Goal: Find contact information: Find contact information

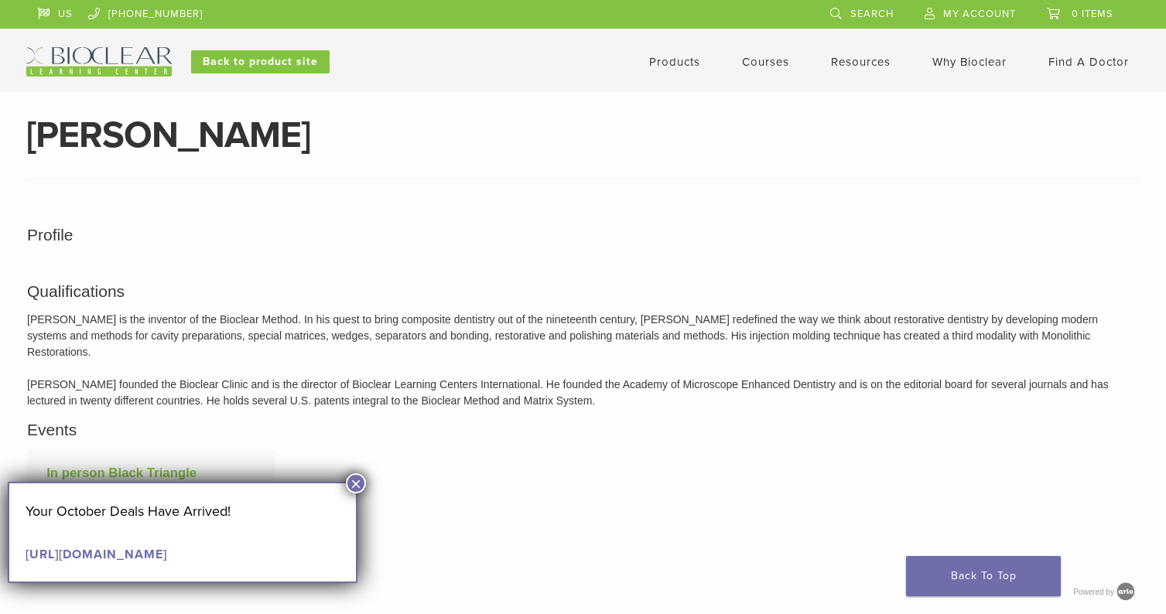
click at [167, 553] on link "[URL][DOMAIN_NAME]" at bounding box center [97, 554] width 142 height 15
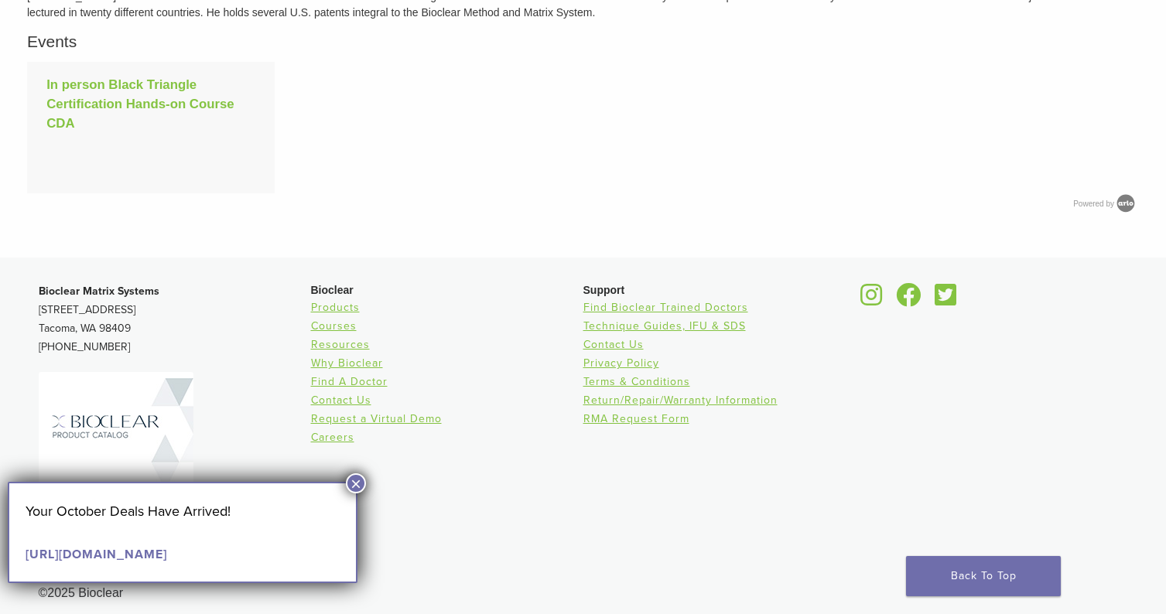
scroll to position [415, 0]
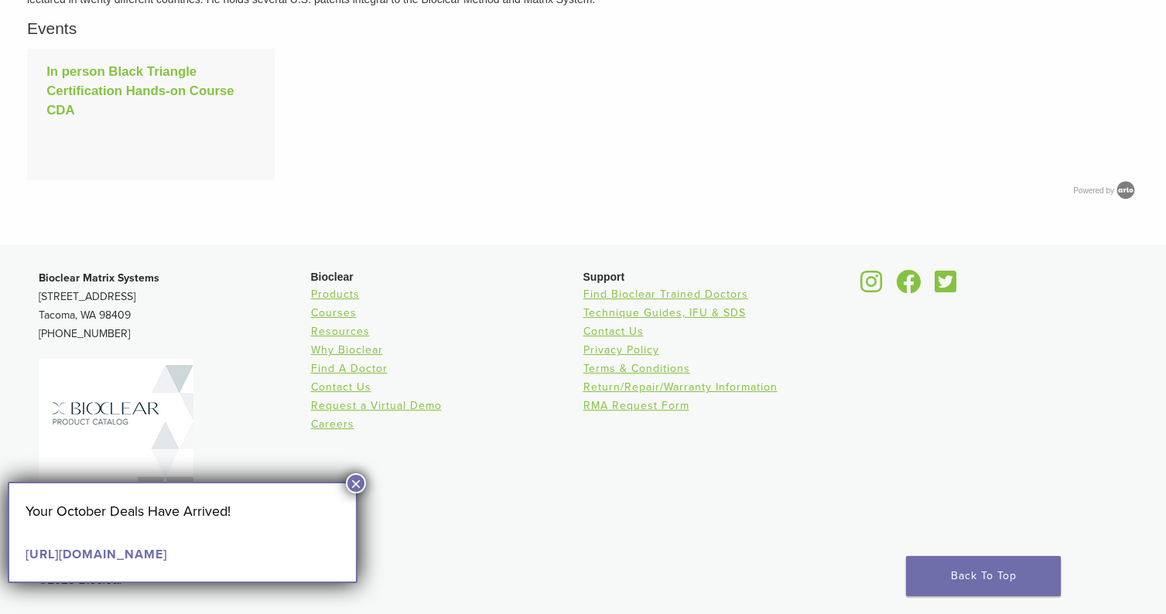
click at [357, 485] on button "×" at bounding box center [356, 484] width 20 height 20
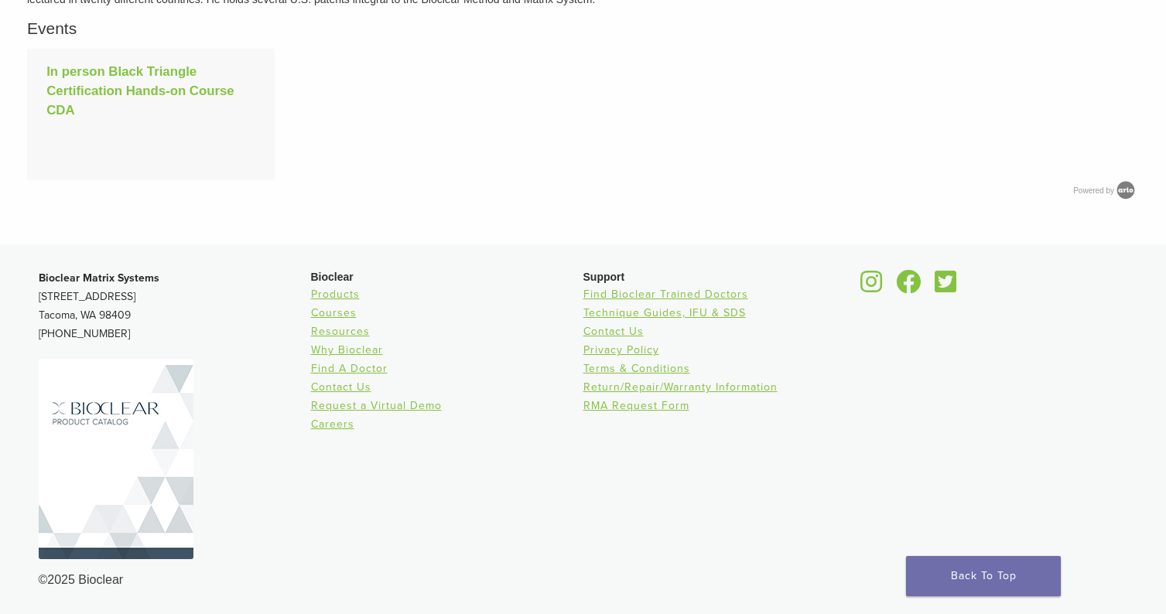
scroll to position [1829, 0]
click at [331, 315] on link "Courses" at bounding box center [334, 312] width 46 height 13
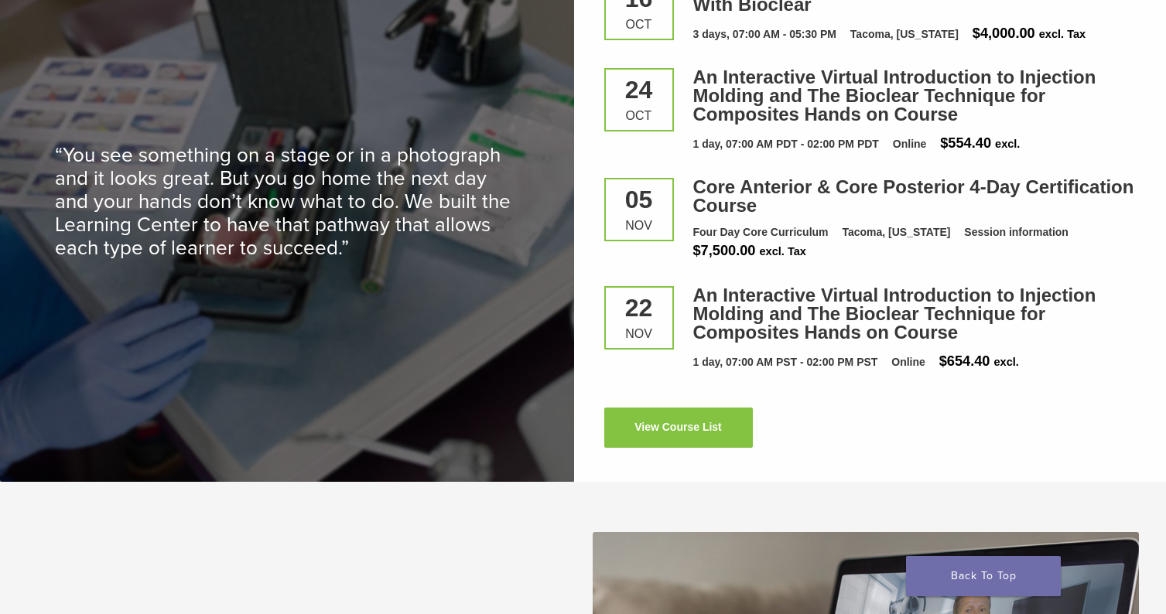
scroll to position [2163, 0]
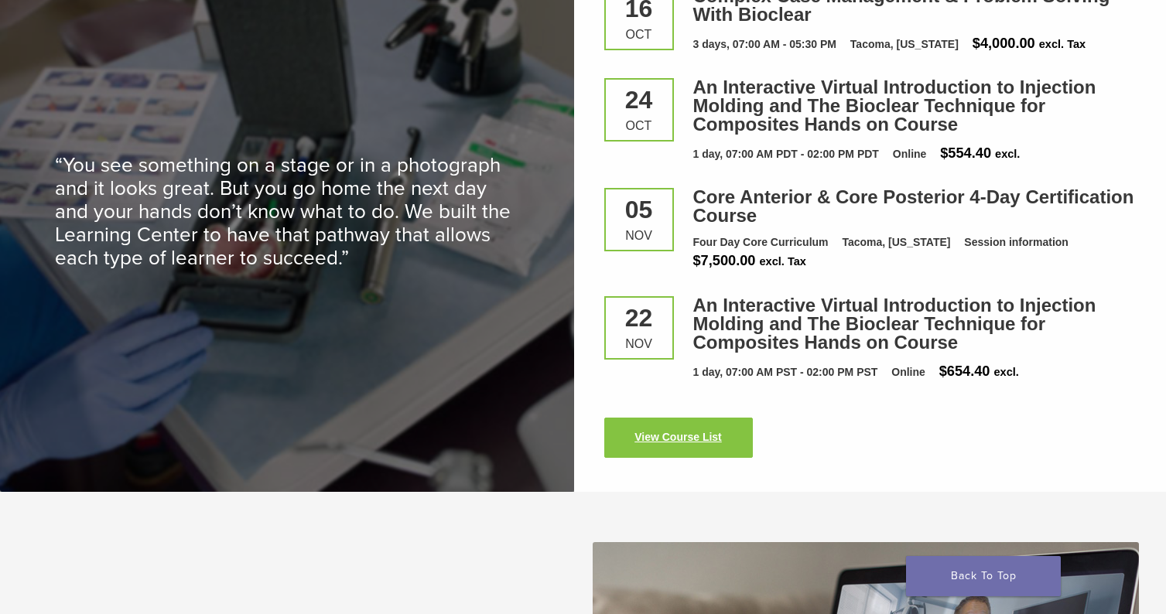
click at [669, 436] on link "View Course List" at bounding box center [678, 438] width 149 height 40
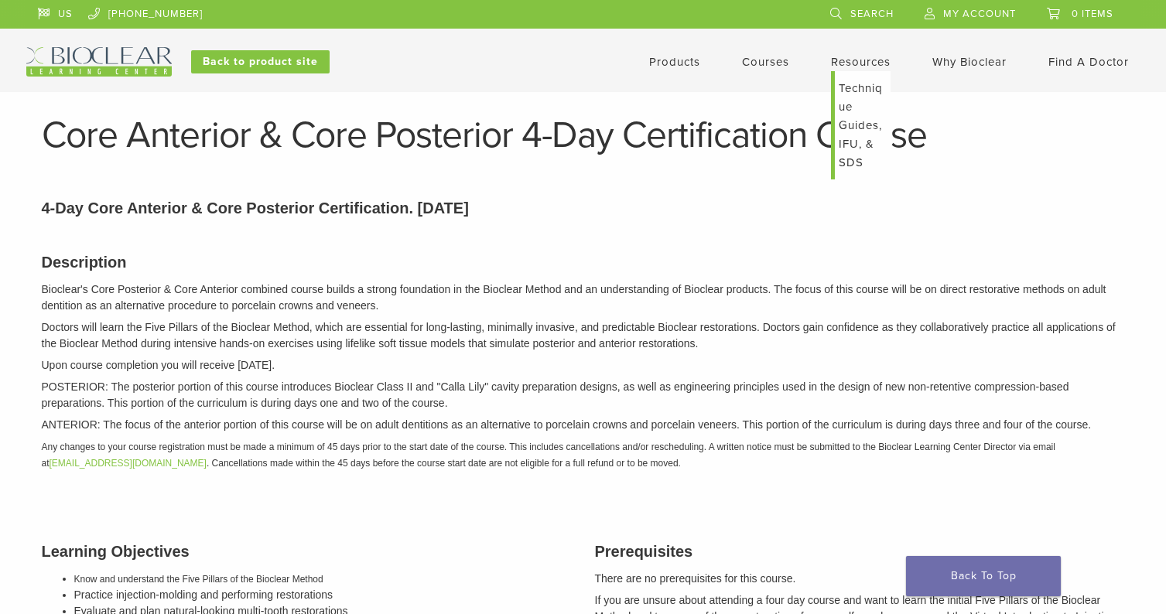
click at [858, 55] on link "Resources" at bounding box center [861, 62] width 60 height 14
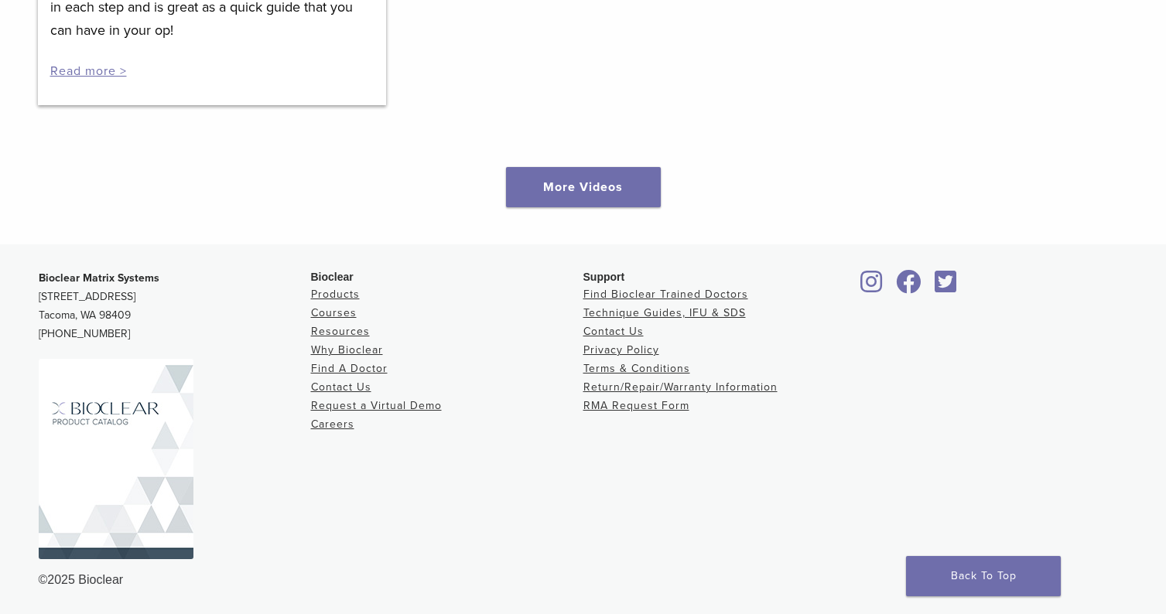
scroll to position [2405, 0]
click at [599, 334] on link "Contact Us" at bounding box center [613, 331] width 60 height 13
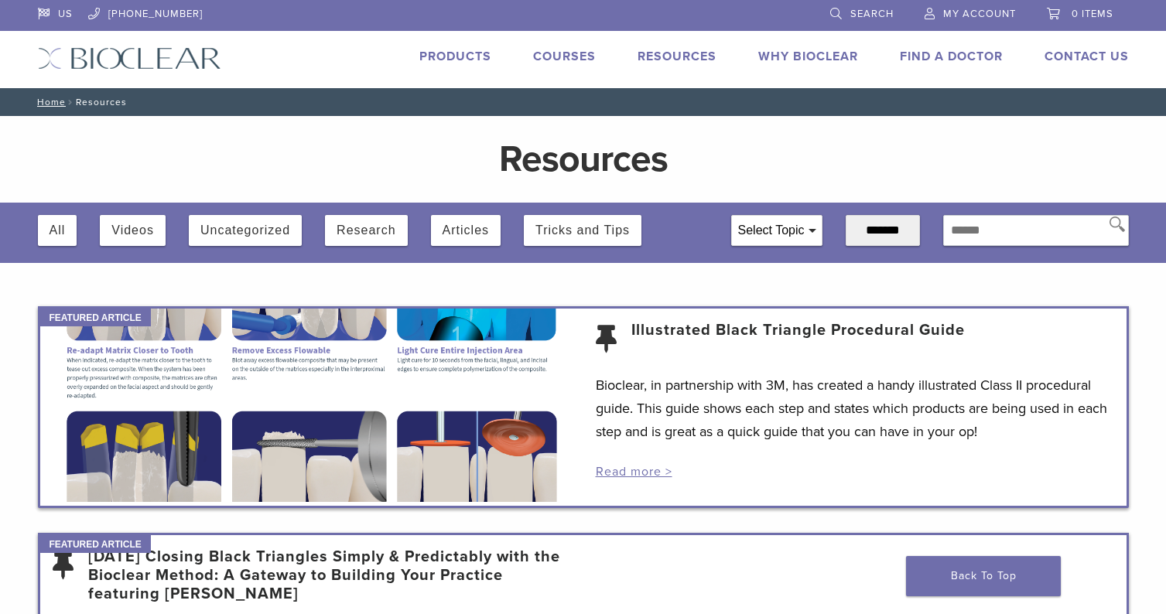
scroll to position [2405, 0]
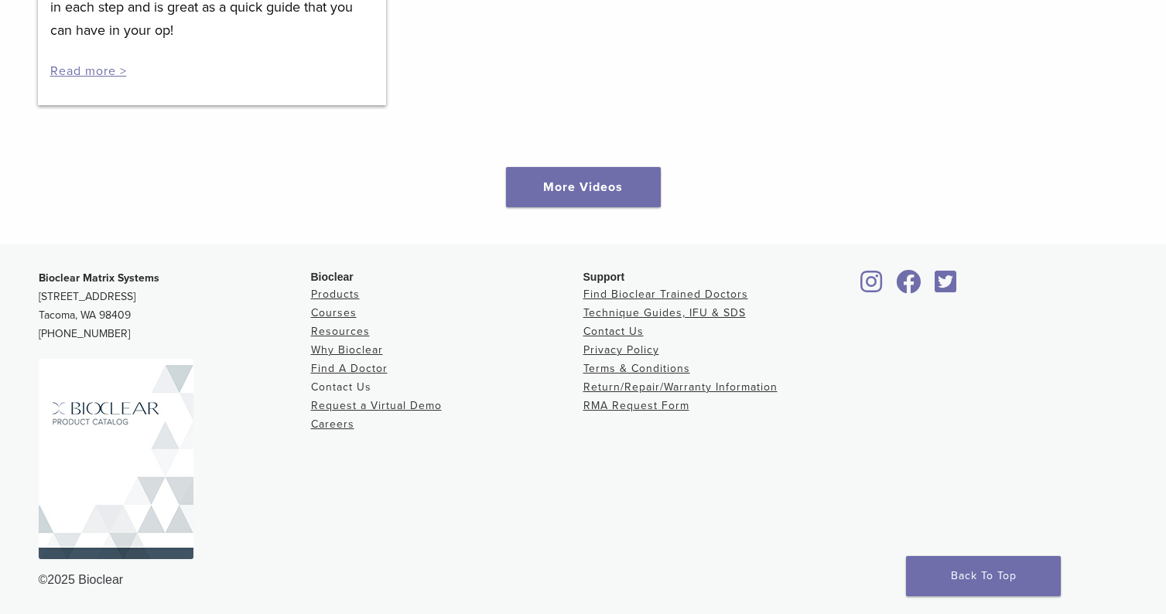
click at [337, 387] on link "Contact Us" at bounding box center [341, 387] width 60 height 13
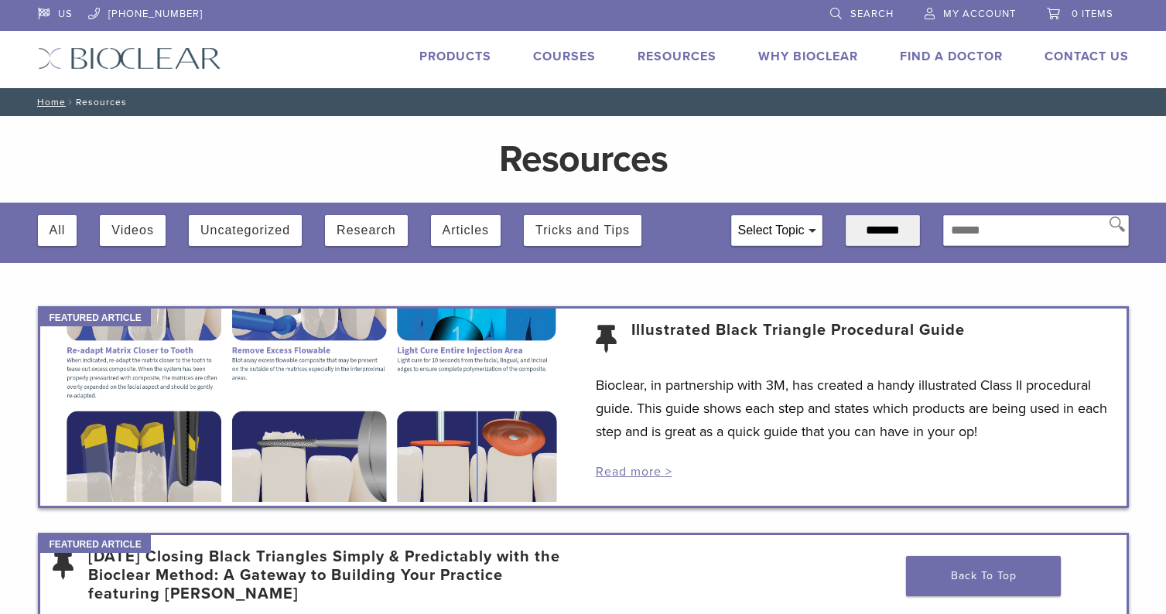
scroll to position [0, 0]
click at [145, 55] on img at bounding box center [129, 58] width 183 height 22
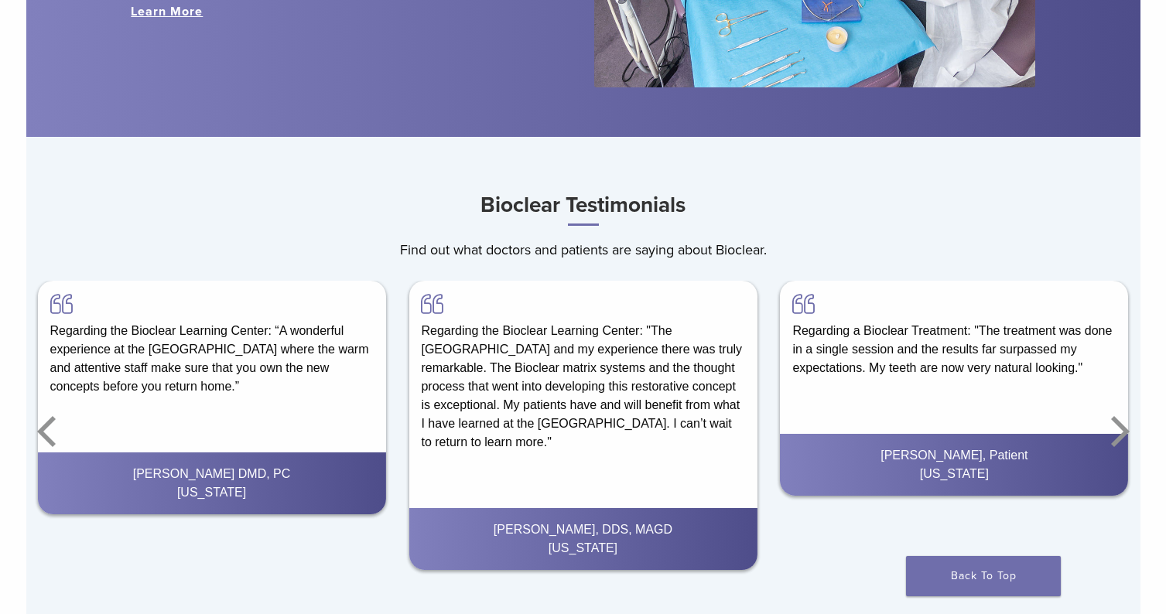
scroll to position [2096, 0]
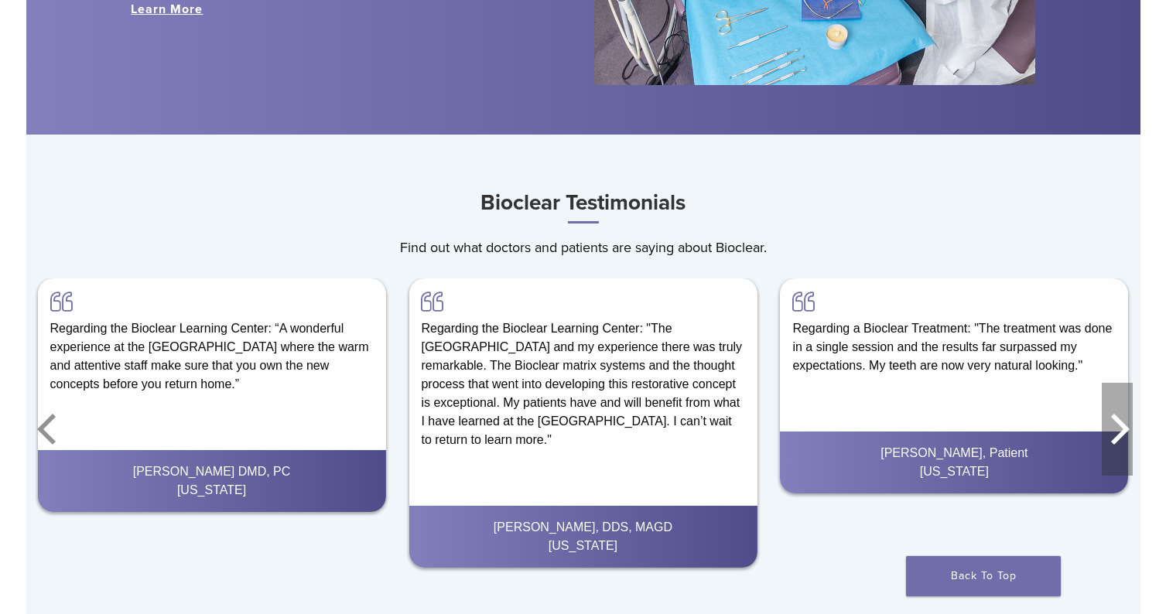
click at [1124, 432] on icon "Next" at bounding box center [1120, 429] width 19 height 31
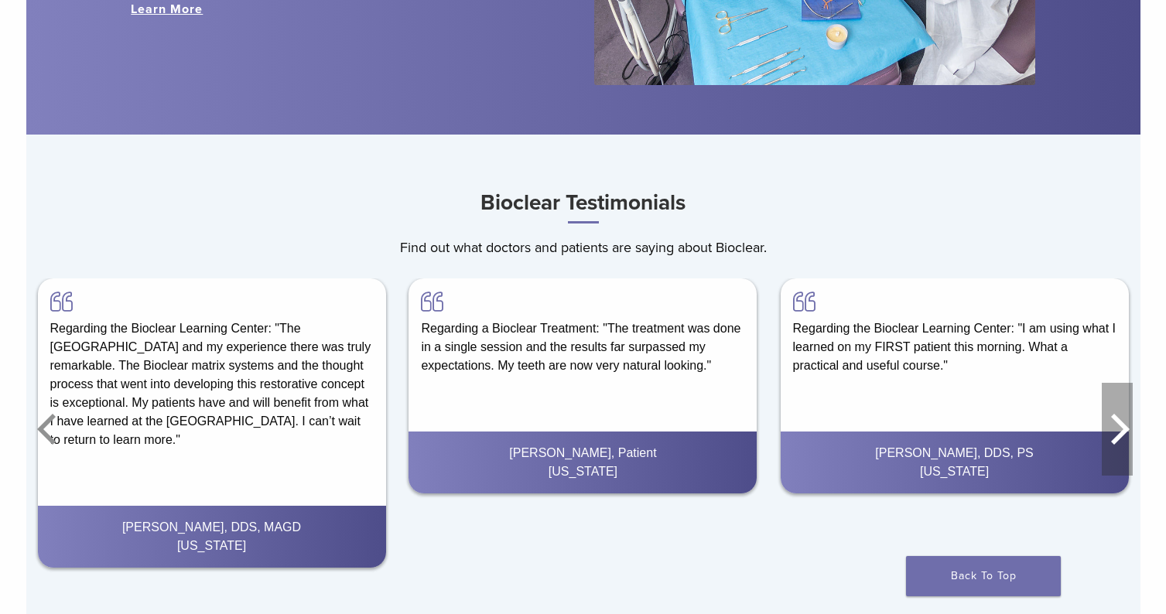
click at [1121, 432] on icon "Next" at bounding box center [1117, 429] width 31 height 93
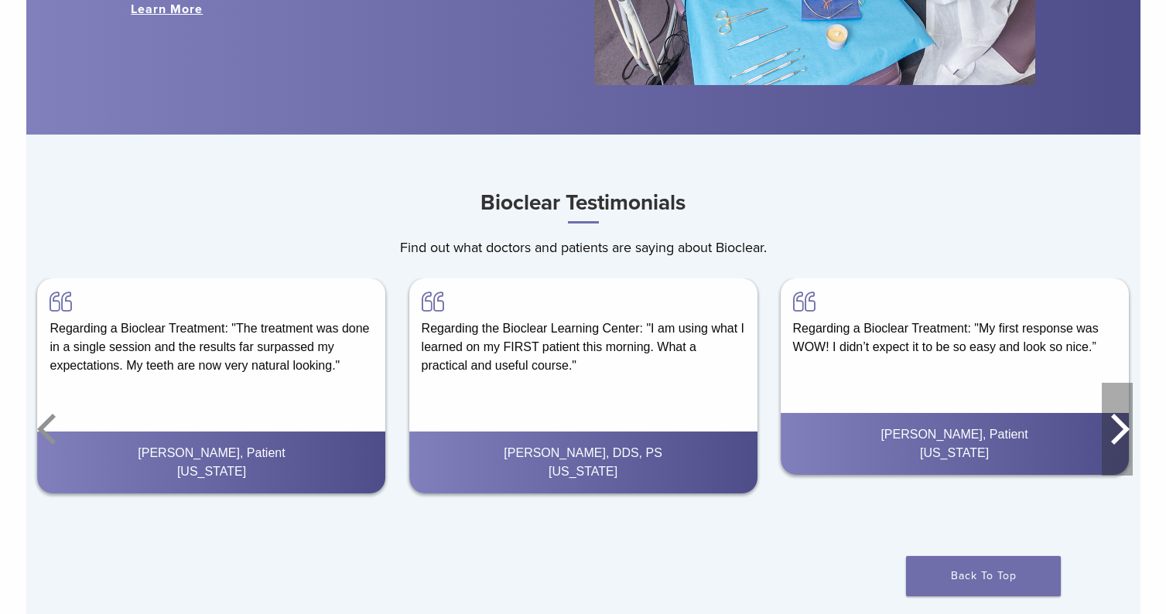
click at [1121, 434] on icon "Next" at bounding box center [1120, 429] width 19 height 31
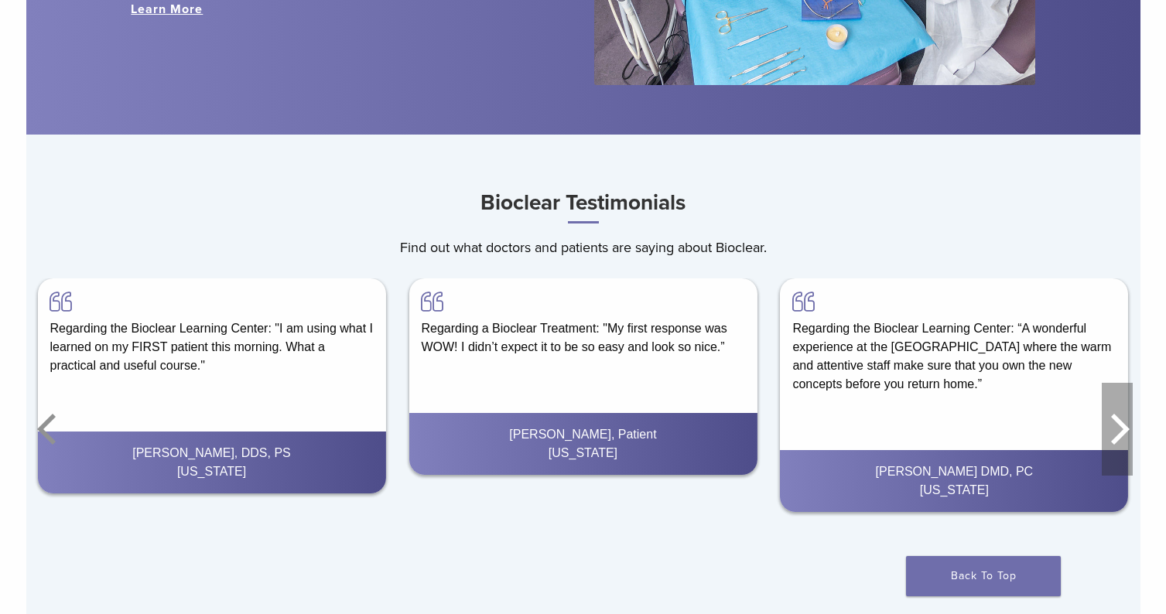
click at [1121, 434] on icon "Next" at bounding box center [1120, 429] width 19 height 31
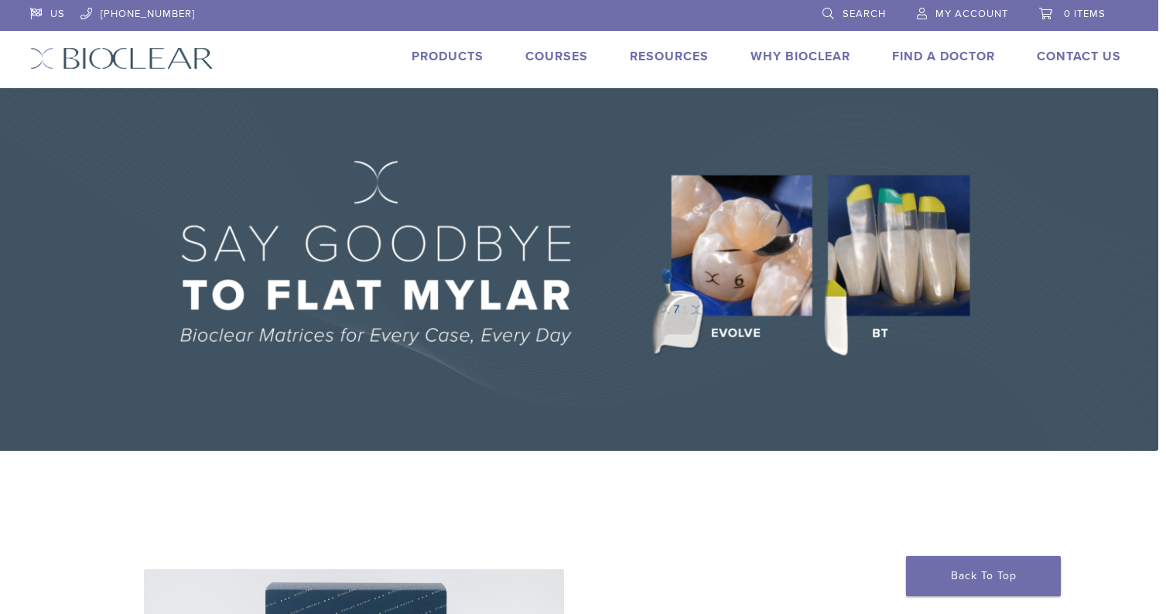
scroll to position [0, 8]
